Goal: Transaction & Acquisition: Purchase product/service

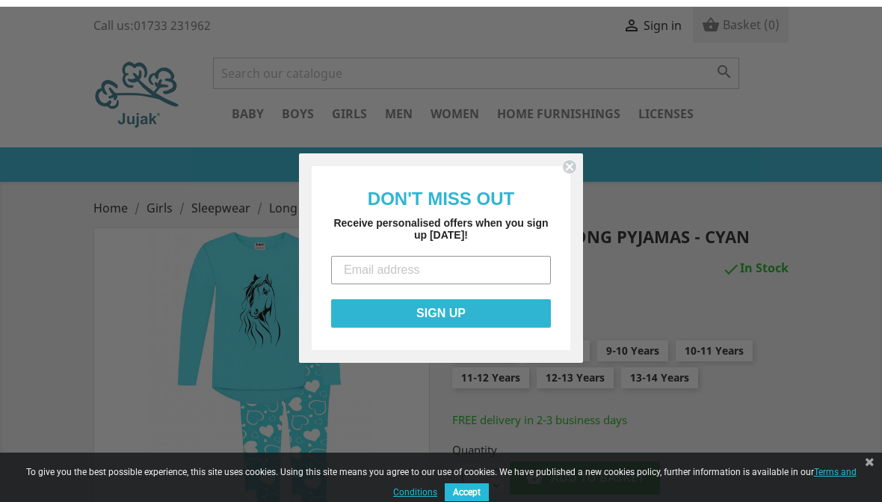
scroll to position [392, 0]
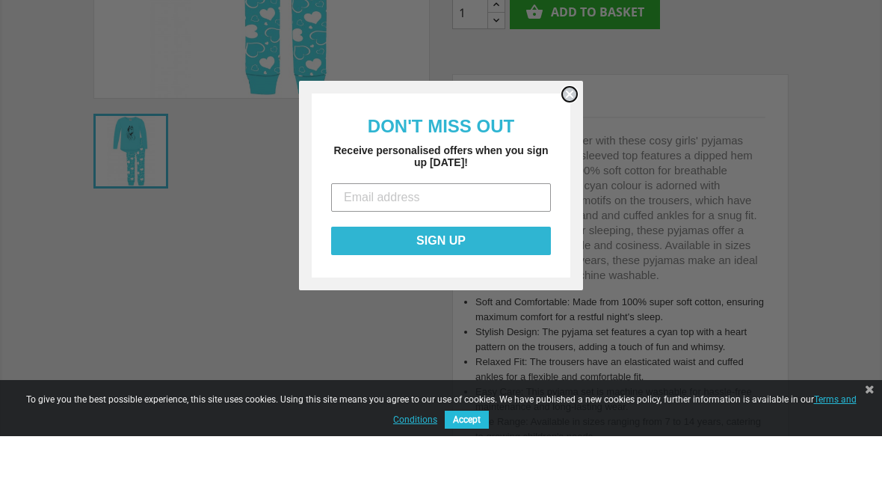
click at [566, 153] on icon "Close dialog" at bounding box center [569, 160] width 15 height 15
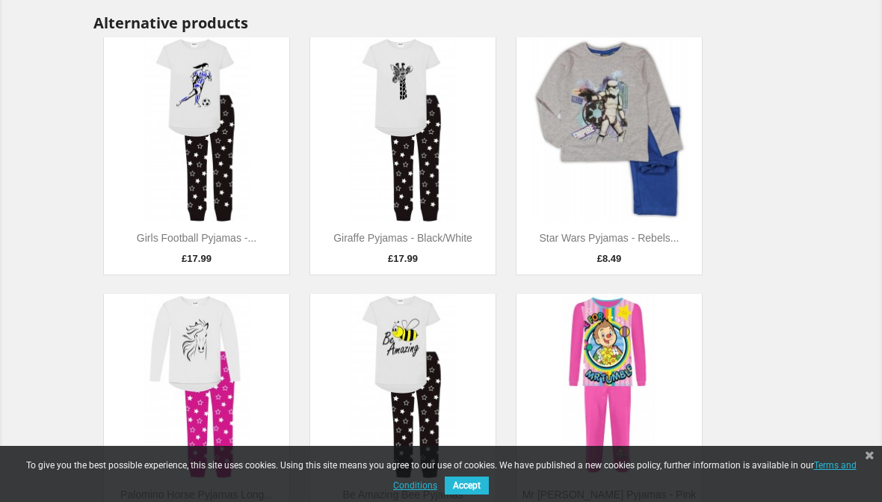
scroll to position [950, 0]
click at [466, 131] on img at bounding box center [402, 130] width 185 height 185
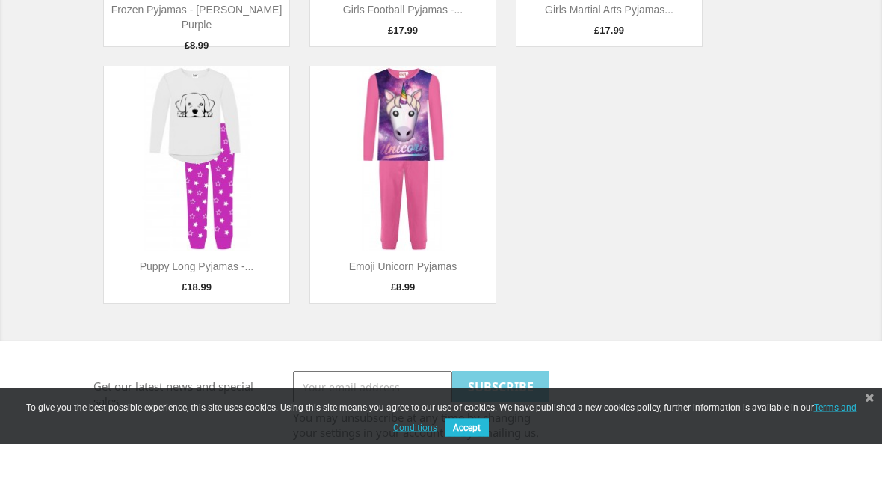
scroll to position [1286, 0]
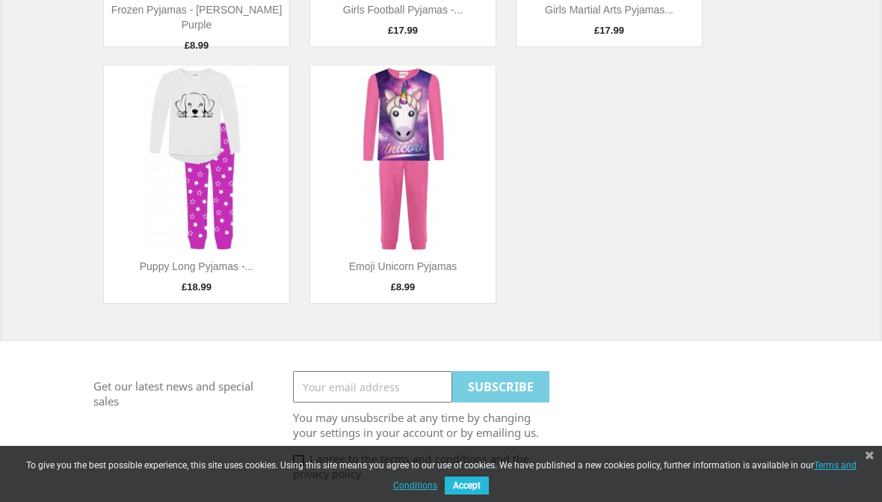
click at [173, 123] on img at bounding box center [196, 158] width 185 height 185
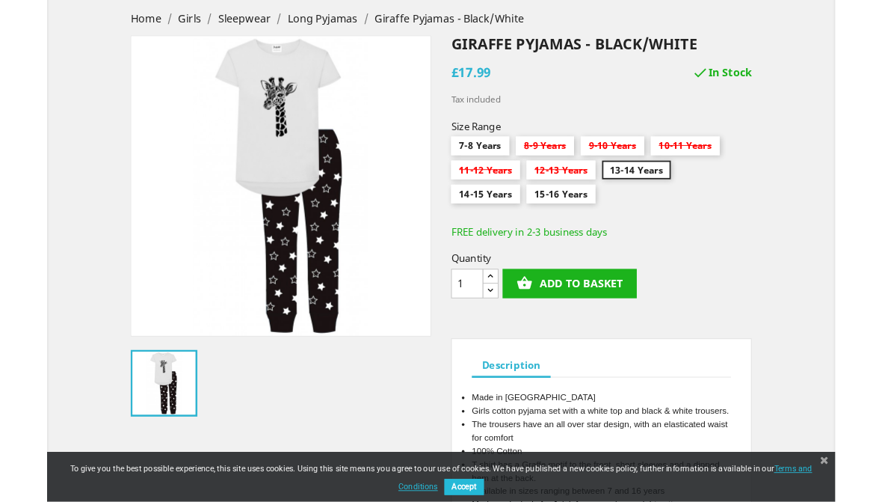
scroll to position [243, 0]
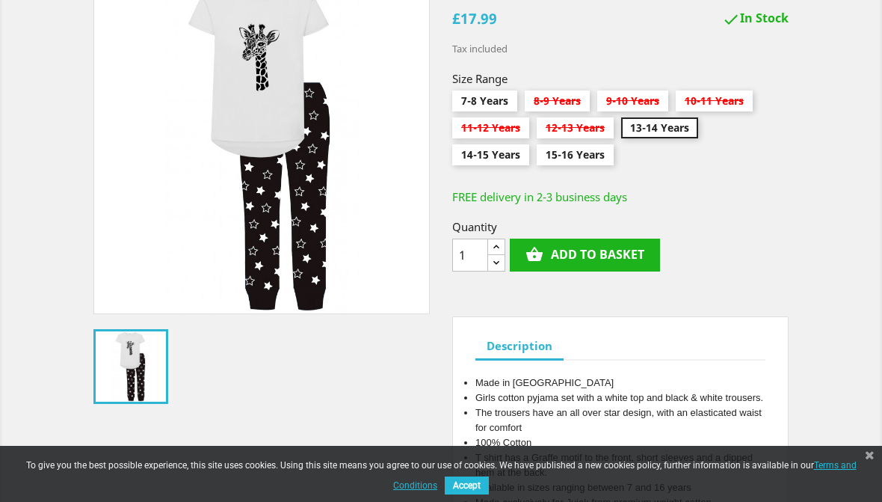
click at [508, 96] on input "7-8 Years" at bounding box center [484, 103] width 65 height 27
radio input "true"
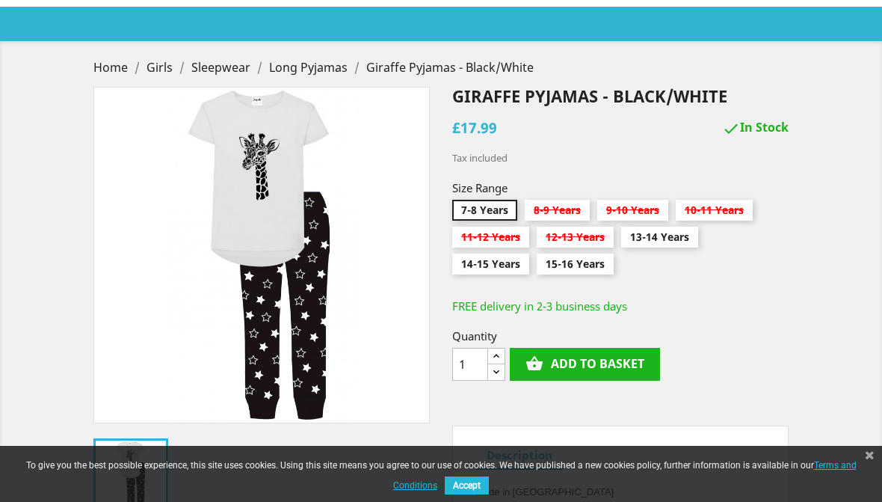
scroll to position [133, 0]
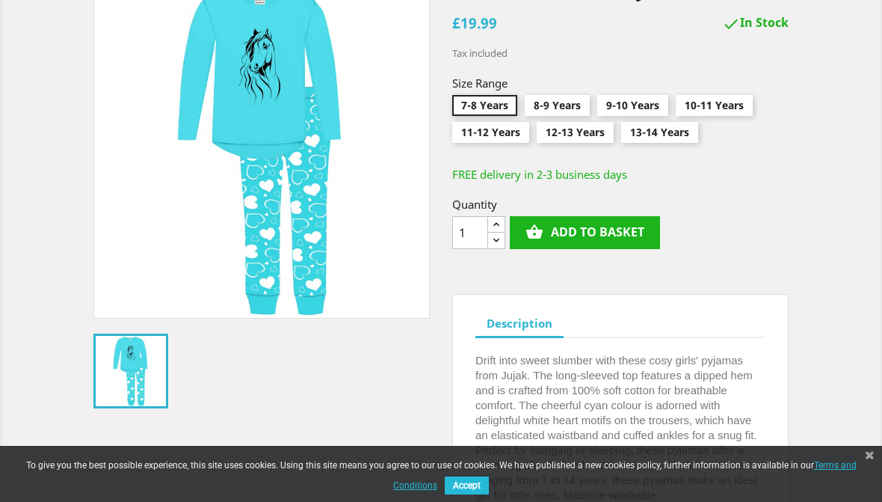
scroll to position [238, 0]
